Goal: Information Seeking & Learning: Learn about a topic

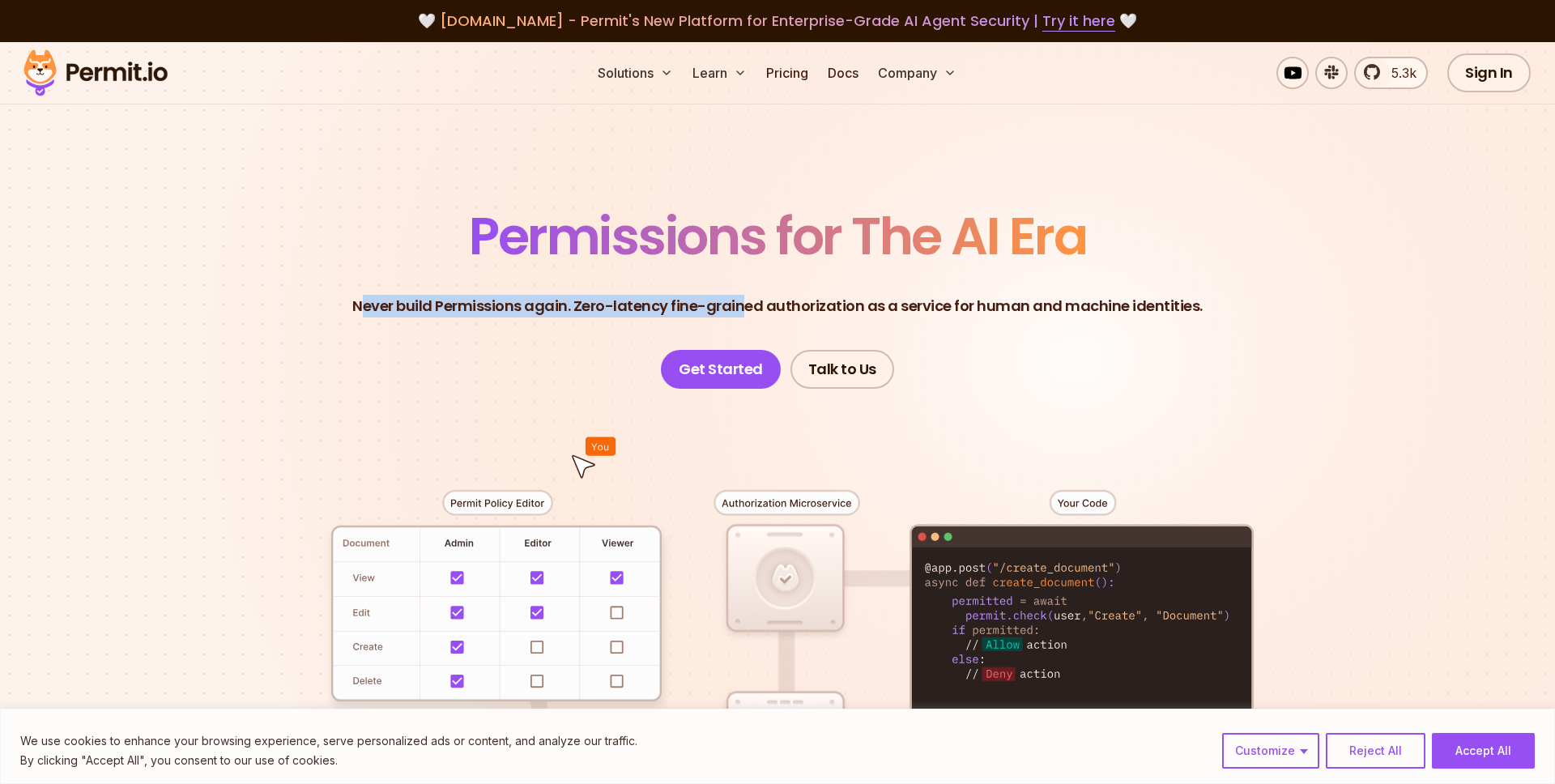
drag, startPoint x: 372, startPoint y: 309, endPoint x: 747, endPoint y: 303, distance: 375.0
click at [747, 304] on p "Never build Permissions again. Zero-latency fine-grained authorization as a ser…" at bounding box center [778, 306] width 850 height 23
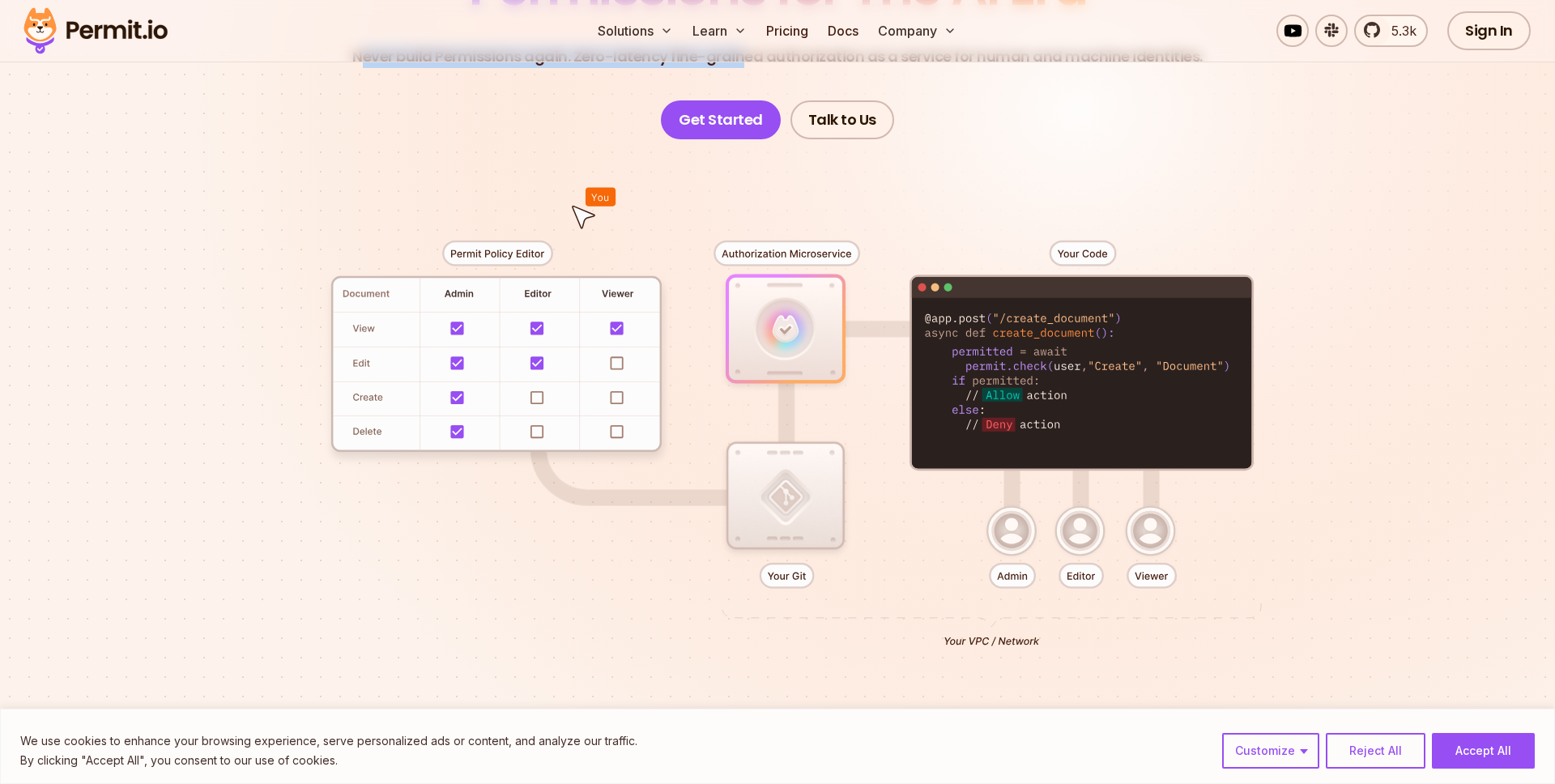
scroll to position [251, 0]
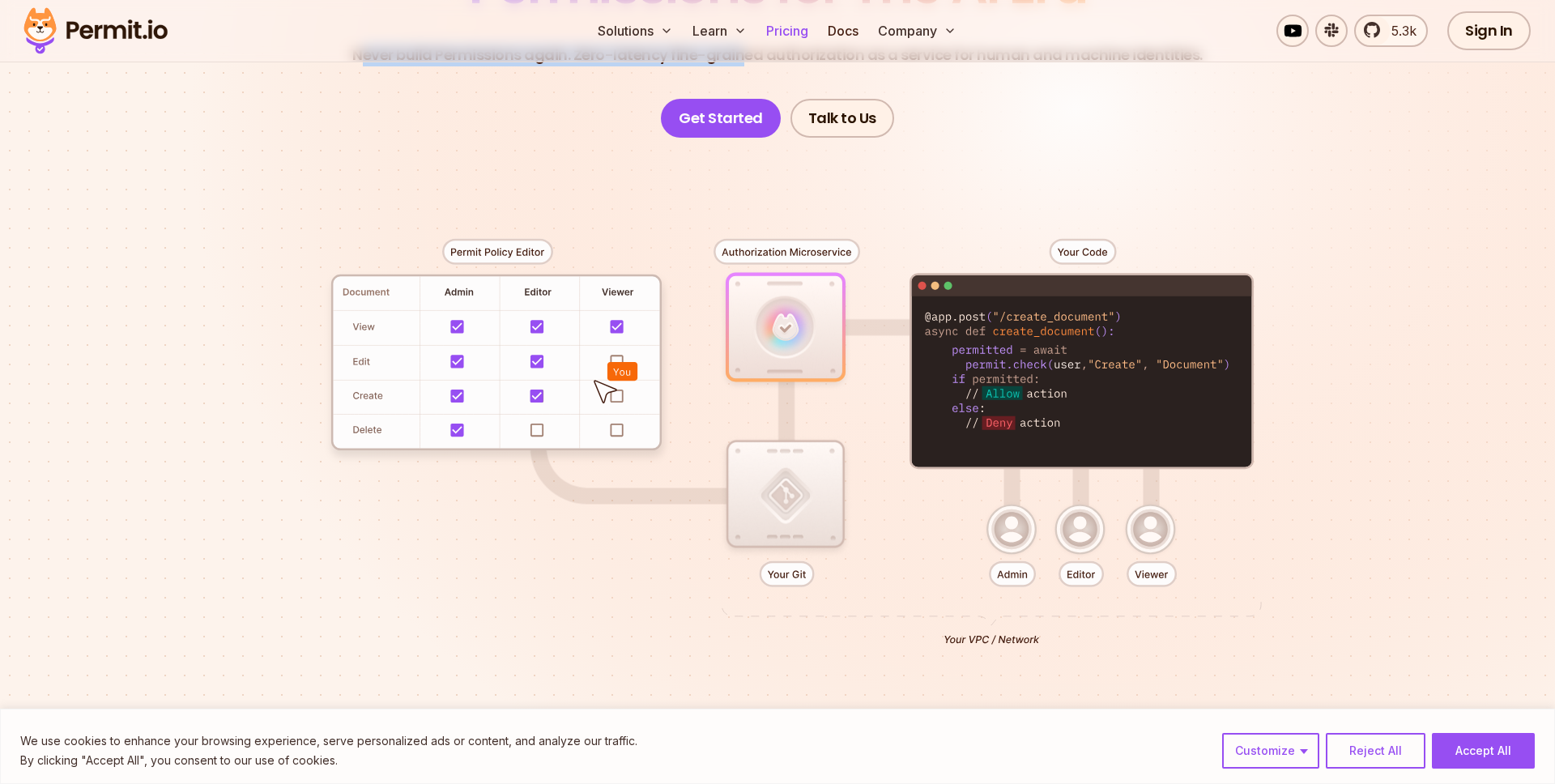
click at [797, 37] on link "Pricing" at bounding box center [787, 30] width 55 height 32
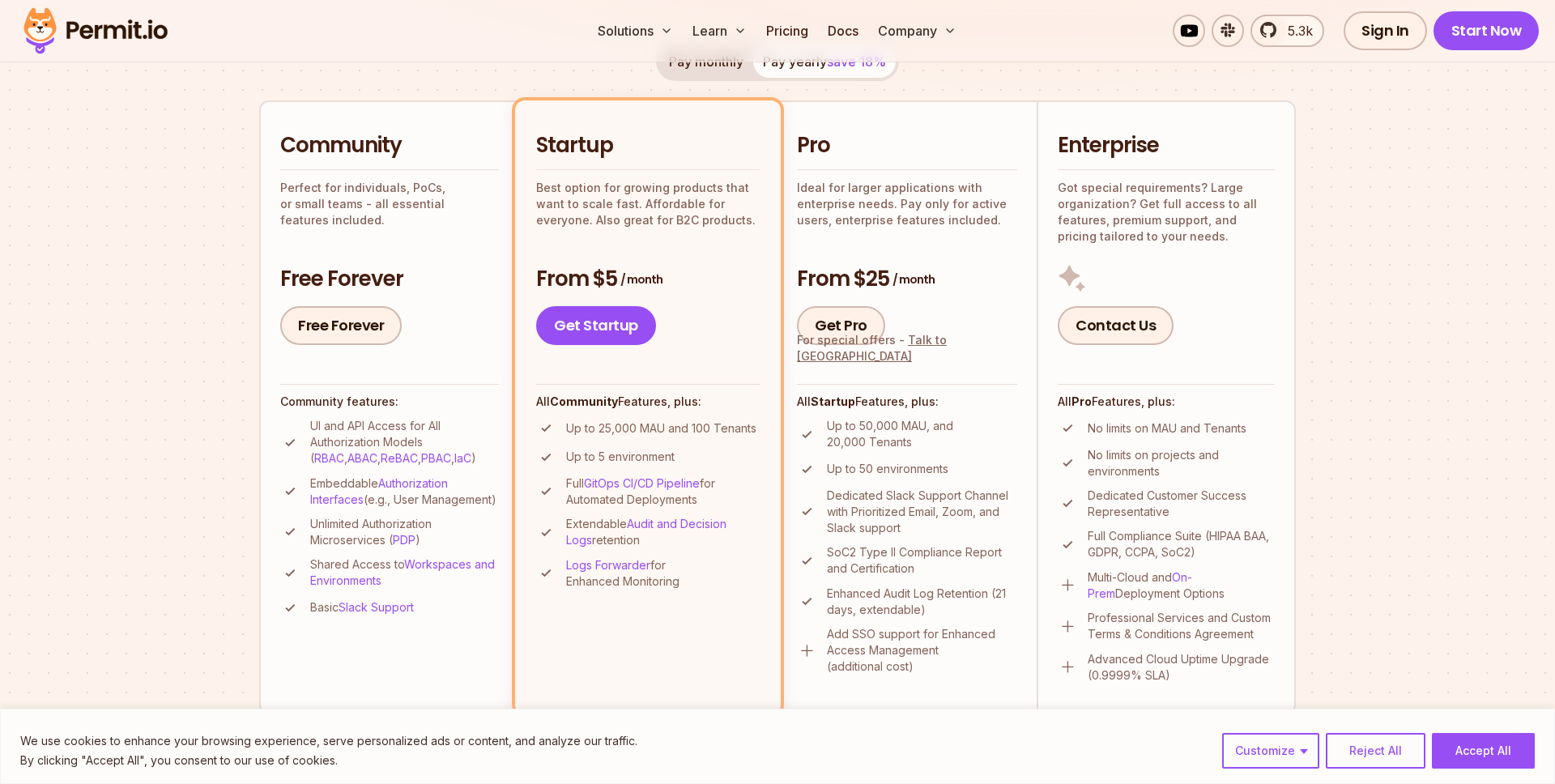
scroll to position [342, 0]
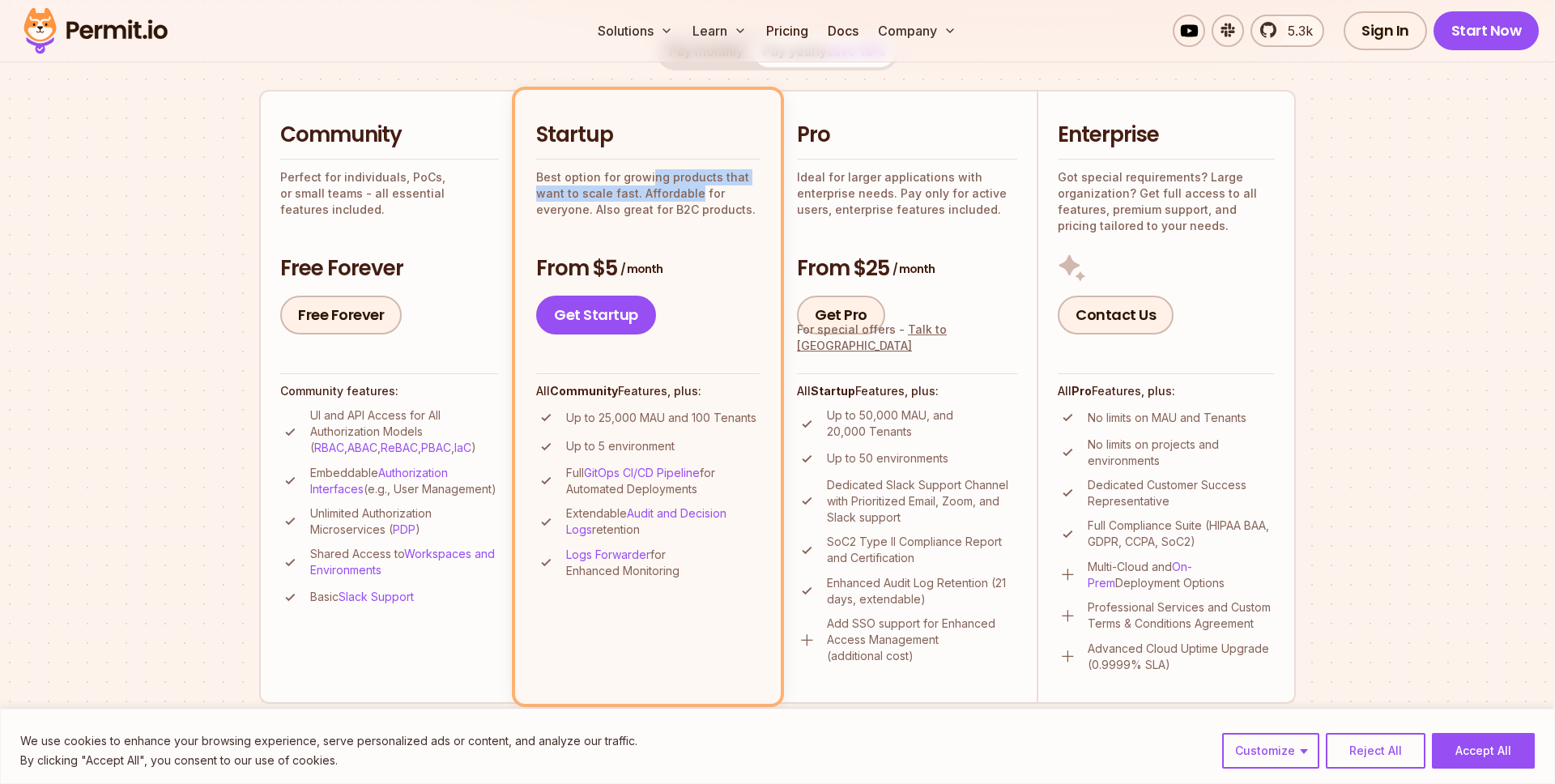
drag, startPoint x: 649, startPoint y: 176, endPoint x: 692, endPoint y: 198, distance: 48.3
click at [692, 198] on p "Best option for growing products that want to scale fast. Affordable for everyo…" at bounding box center [648, 193] width 223 height 48
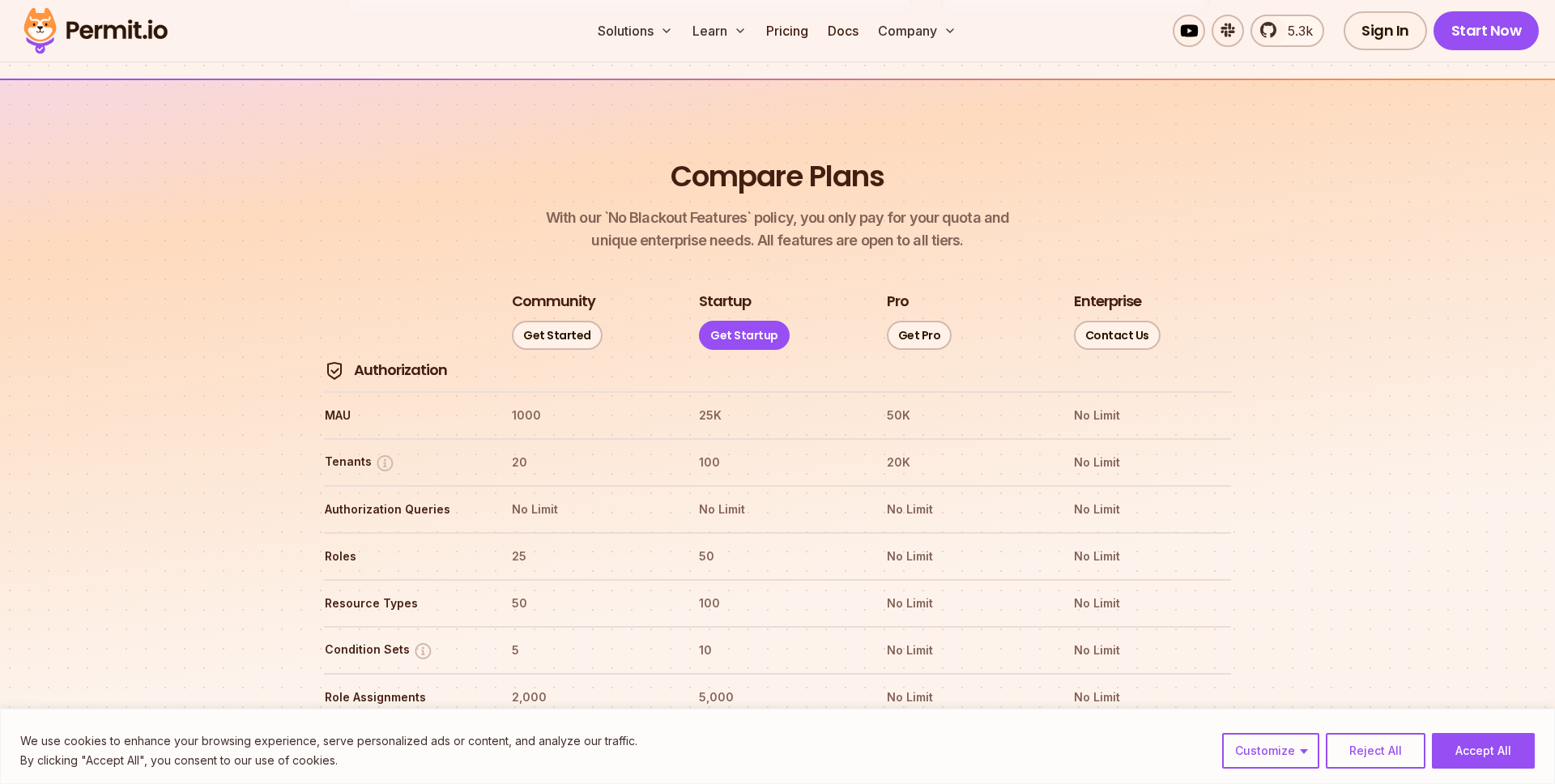
scroll to position [1866, 0]
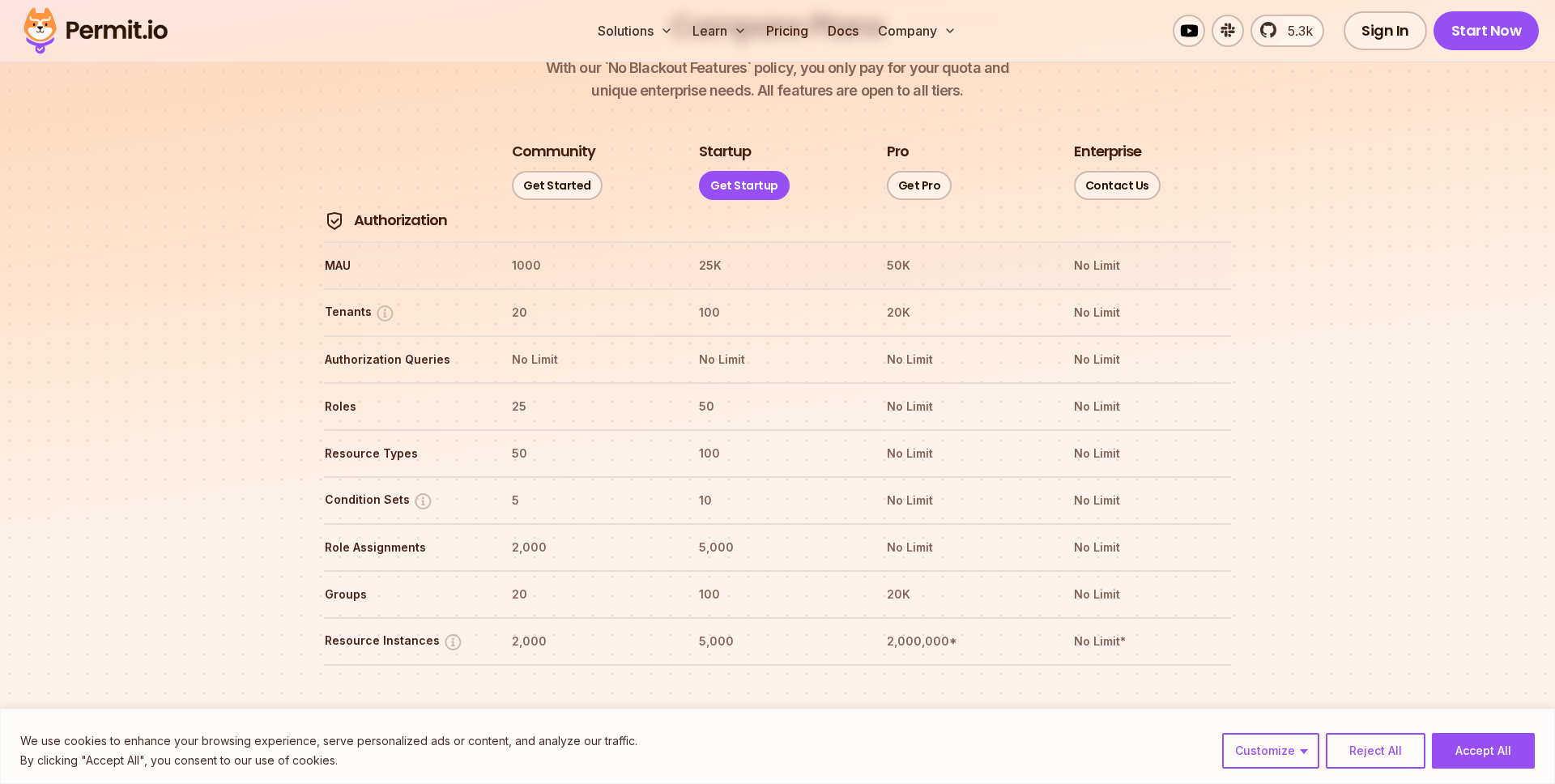
click at [344, 253] on th "MAU" at bounding box center [402, 265] width 158 height 26
drag, startPoint x: 331, startPoint y: 216, endPoint x: 366, endPoint y: 216, distance: 35.0
click at [366, 253] on th "MAU" at bounding box center [402, 265] width 158 height 26
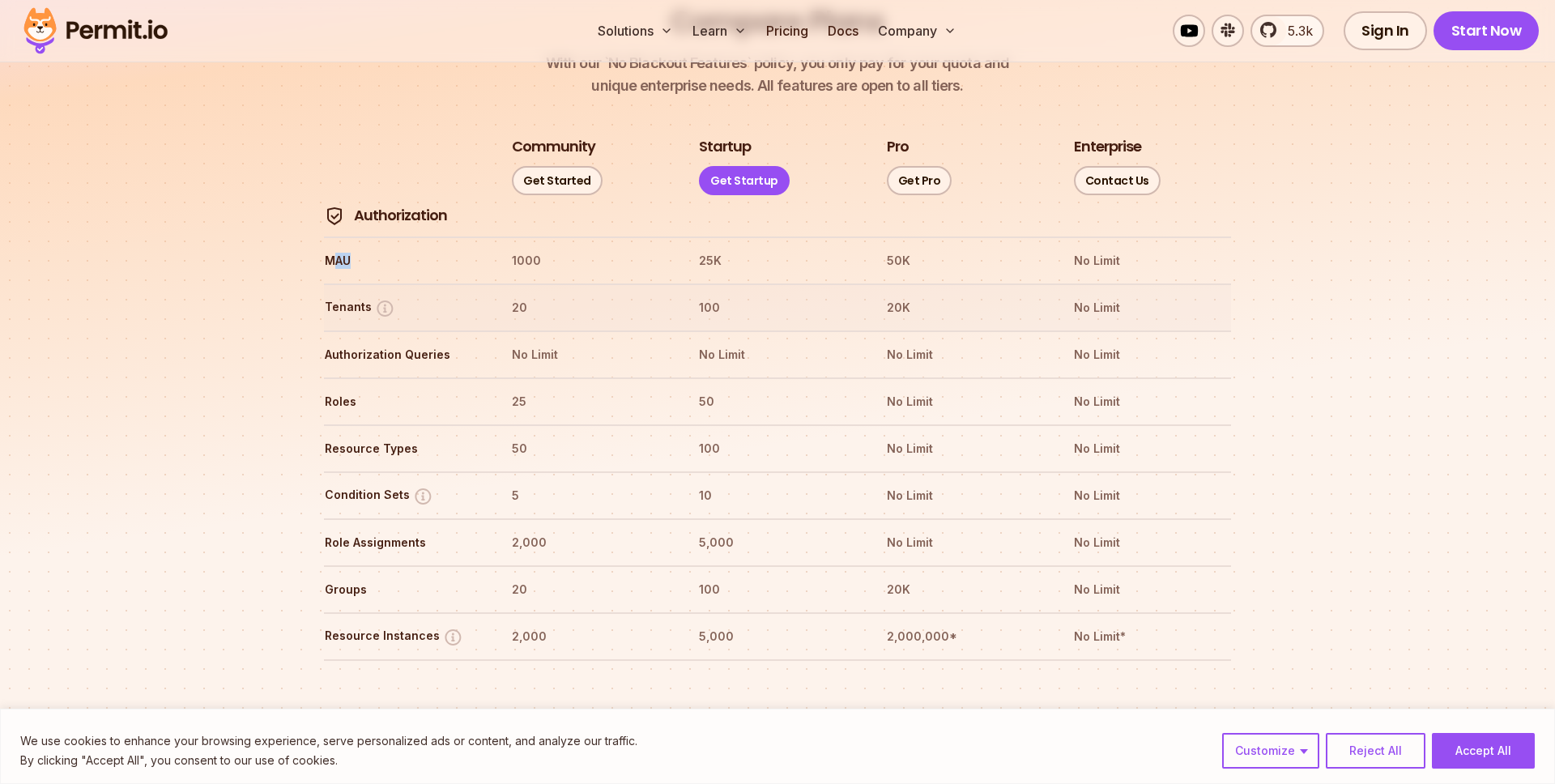
scroll to position [1872, 0]
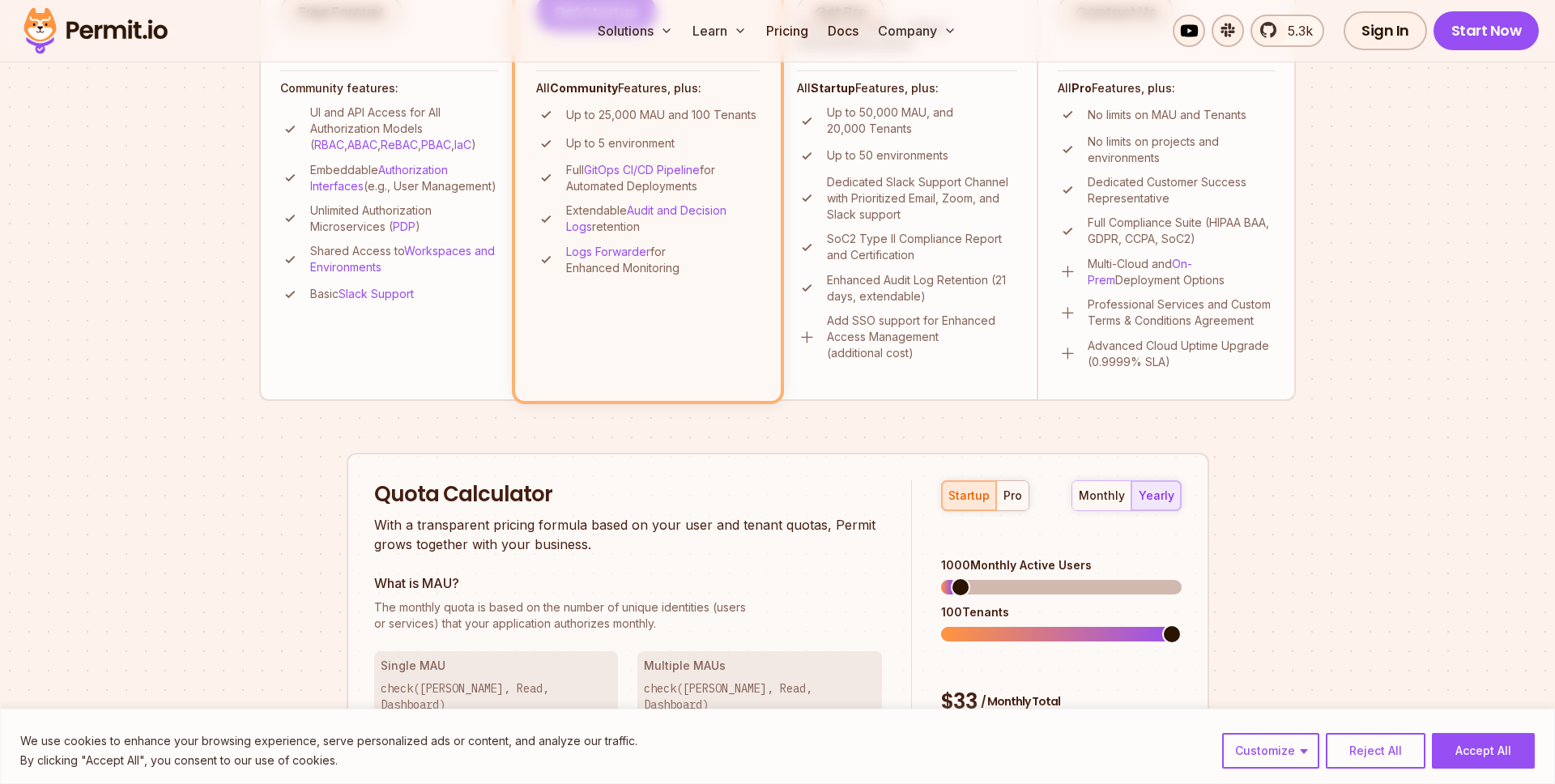
scroll to position [0, 0]
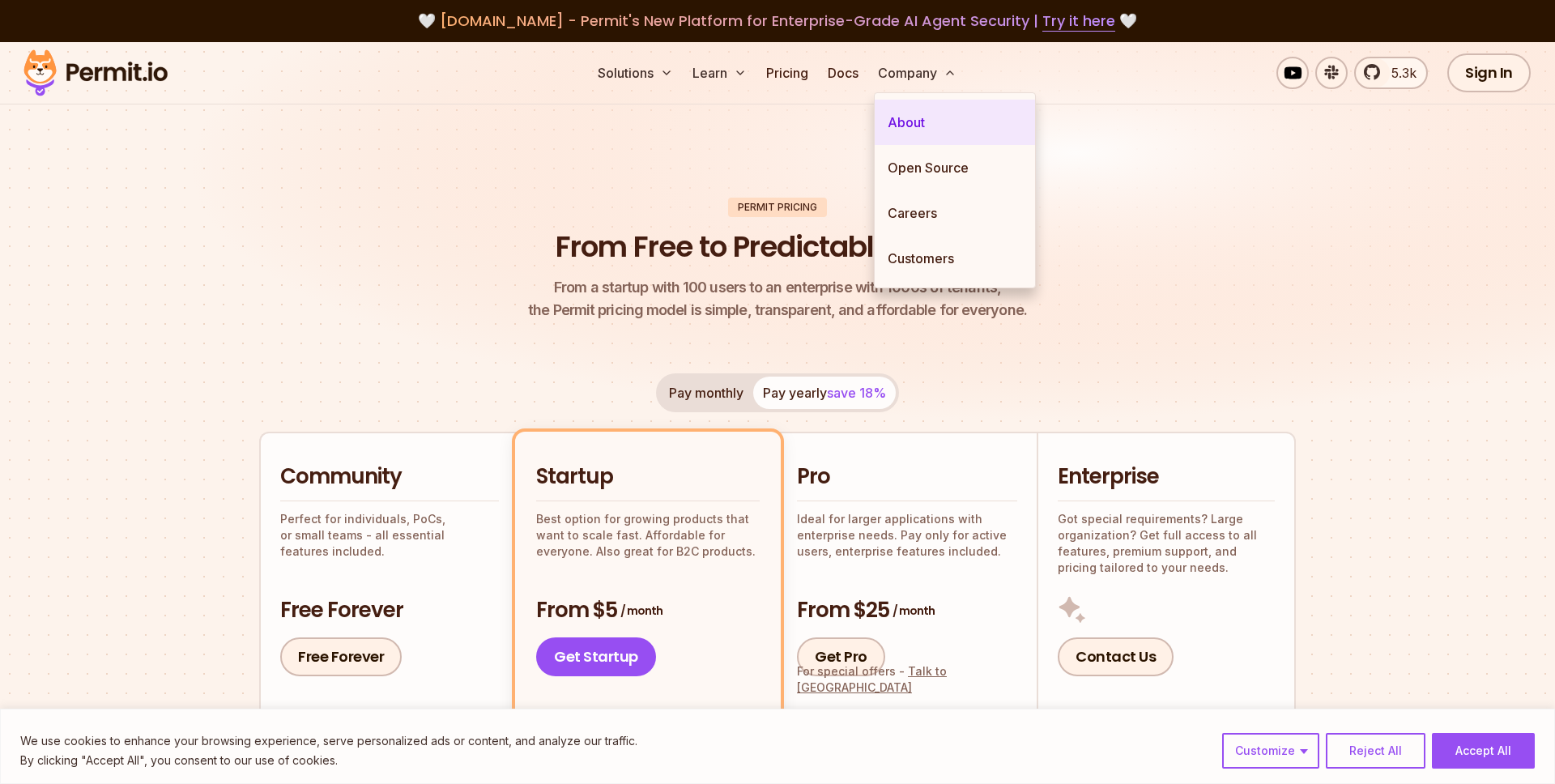
click at [912, 126] on link "About" at bounding box center [955, 122] width 160 height 45
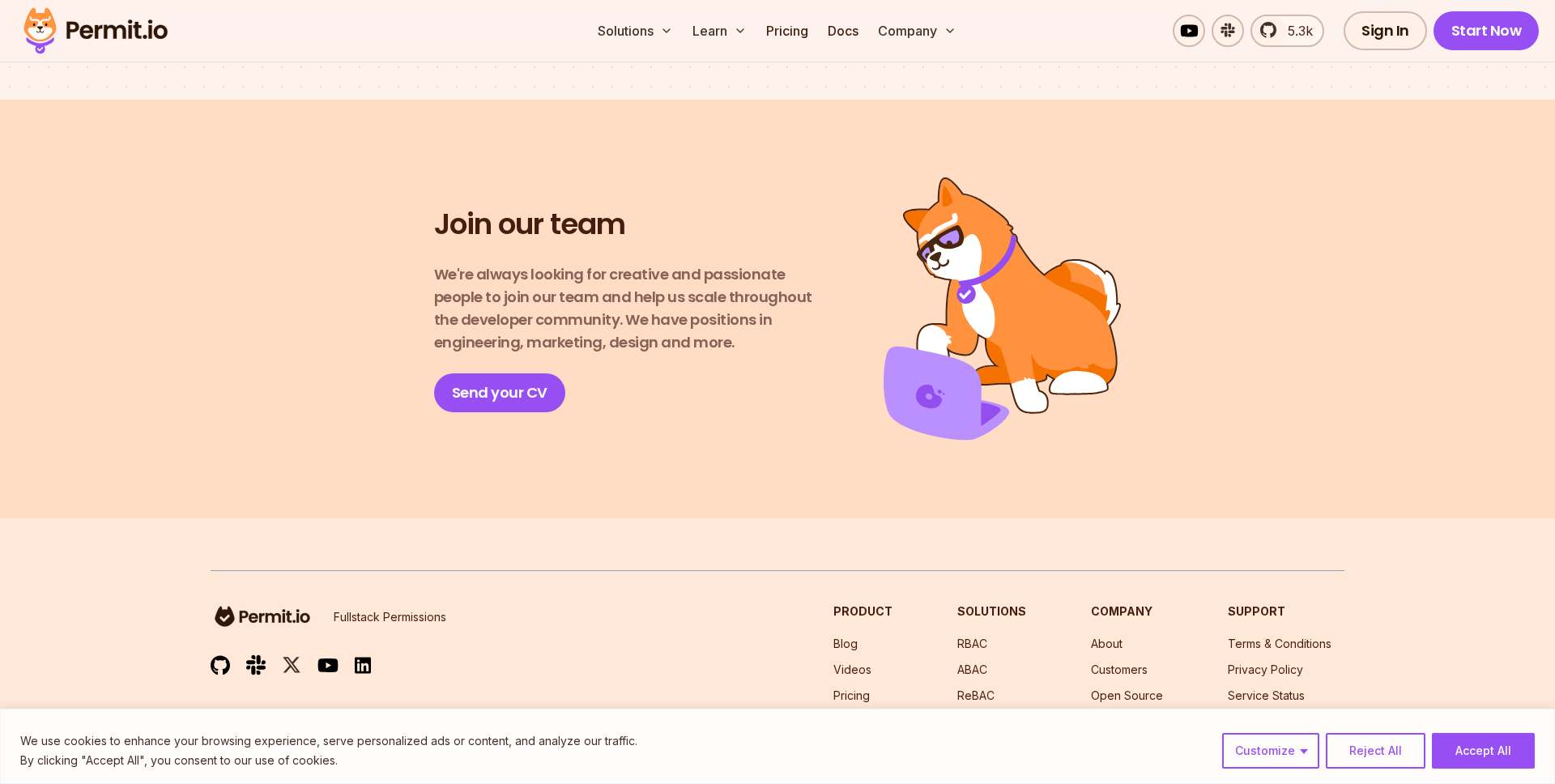
scroll to position [2486, 0]
